Goal: Task Accomplishment & Management: Complete application form

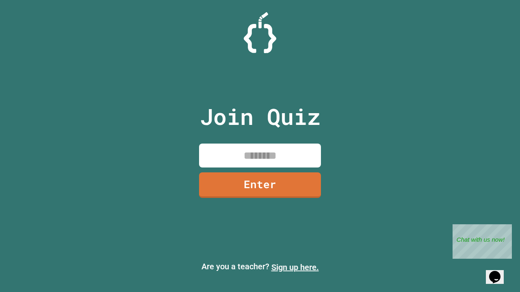
click at [295, 268] on link "Sign up here." at bounding box center [295, 268] width 48 height 10
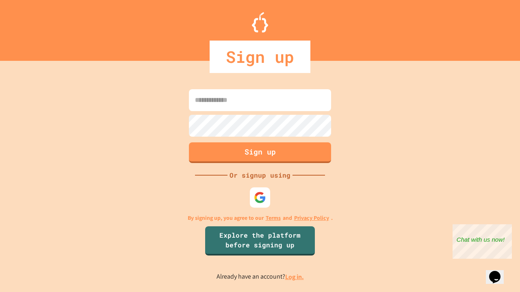
click at [295, 277] on link "Log in." at bounding box center [294, 277] width 19 height 9
